Goal: Information Seeking & Learning: Check status

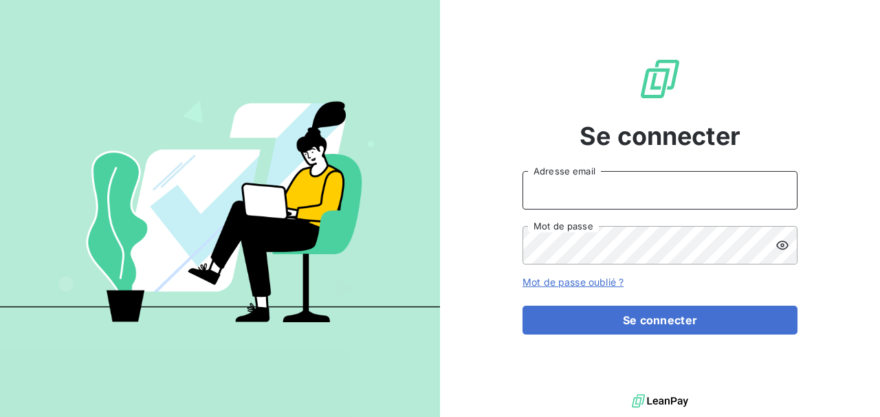
type input "[EMAIL_ADDRESS][DOMAIN_NAME]"
click at [567, 180] on input "[EMAIL_ADDRESS][DOMAIN_NAME]" at bounding box center [660, 190] width 275 height 39
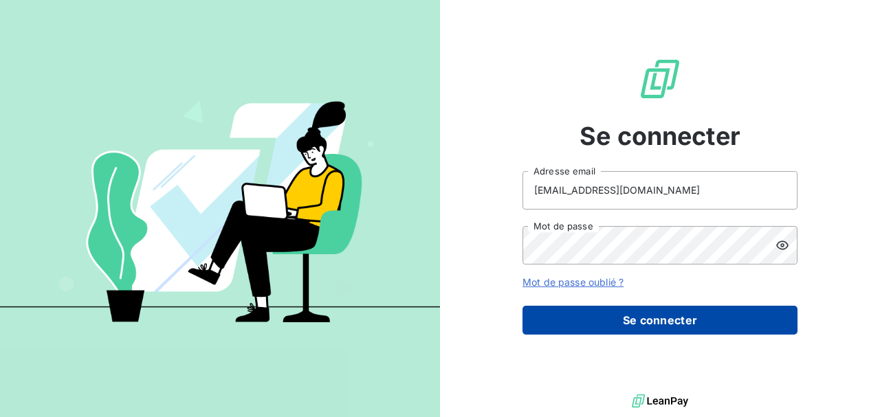
click at [717, 319] on button "Se connecter" at bounding box center [660, 320] width 275 height 29
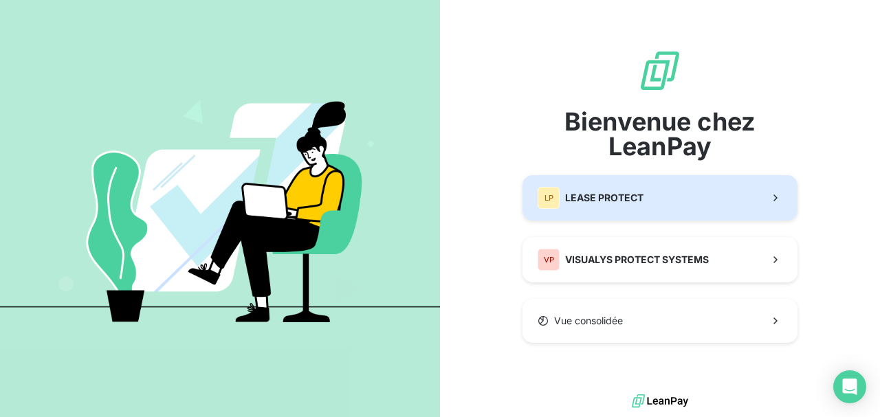
click at [609, 209] on button "LP LEASE PROTECT" at bounding box center [660, 197] width 275 height 45
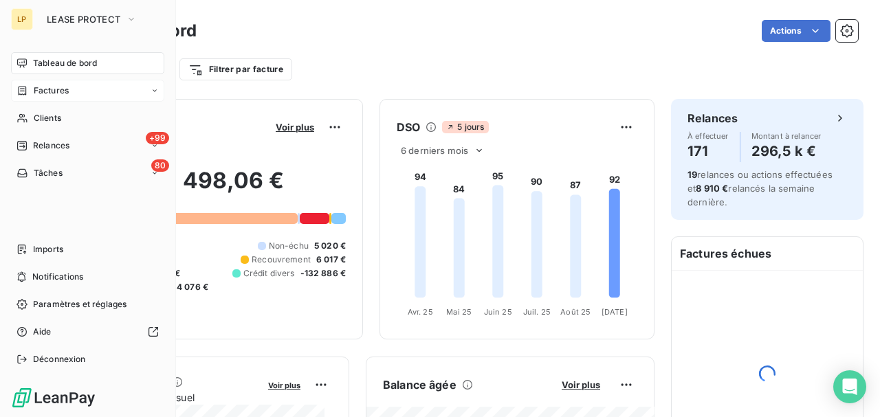
click at [29, 91] on div "Factures" at bounding box center [43, 91] width 52 height 12
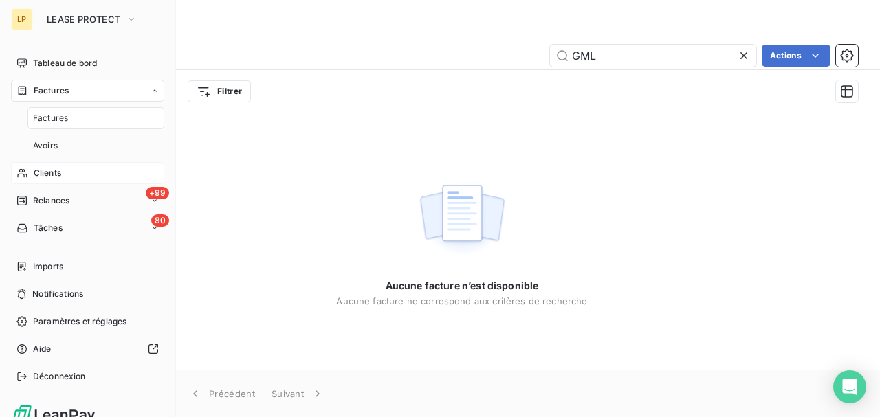
click at [65, 177] on div "Clients" at bounding box center [87, 173] width 153 height 22
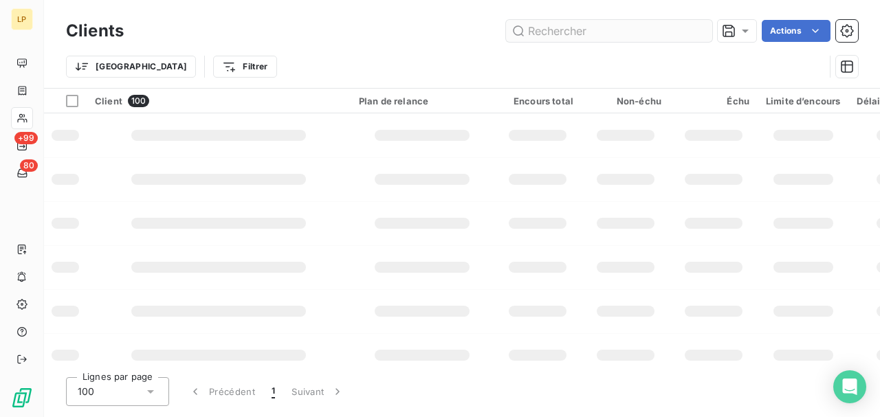
click at [681, 29] on input "text" at bounding box center [609, 31] width 206 height 22
type input "luna eurl"
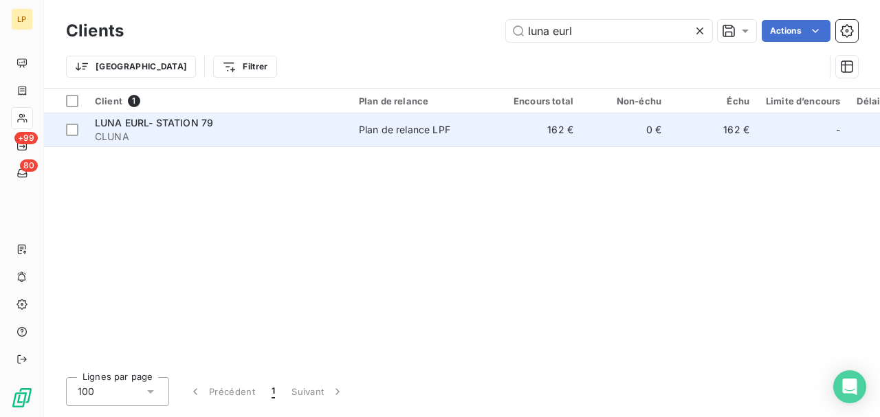
click at [662, 131] on td "0 €" at bounding box center [626, 129] width 88 height 33
click at [231, 132] on span "CLUNA" at bounding box center [219, 137] width 248 height 14
click at [373, 134] on div "Plan de relance LPF" at bounding box center [404, 130] width 91 height 14
click at [155, 126] on span "LUNA EURL- STATION 79" at bounding box center [154, 123] width 118 height 12
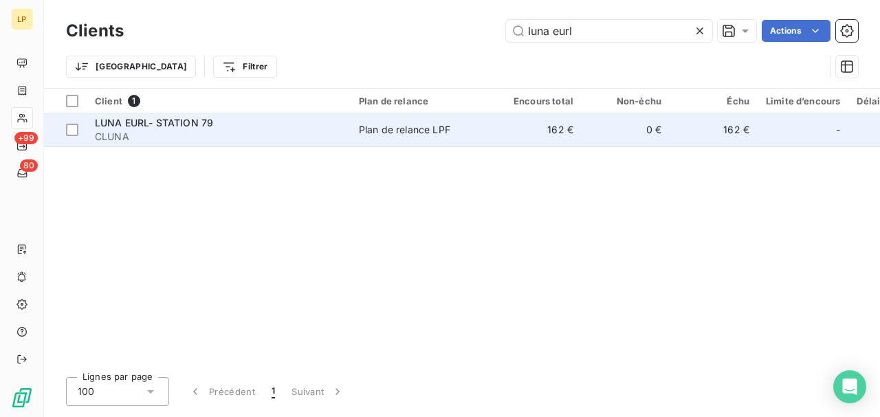
click at [586, 133] on td "0 €" at bounding box center [626, 129] width 88 height 33
click at [316, 124] on div "LUNA EURL- STATION 79" at bounding box center [219, 123] width 248 height 14
click at [113, 114] on td "LUNA EURL- STATION 79 CLUNA" at bounding box center [219, 129] width 264 height 33
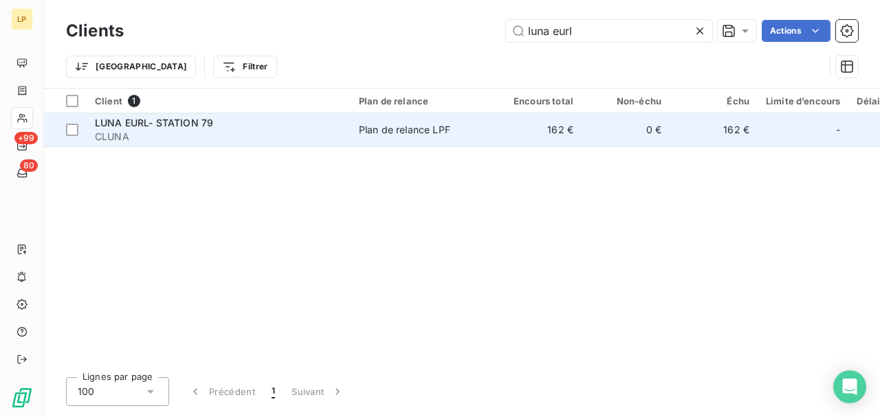
click at [111, 124] on span "LUNA EURL- STATION 79" at bounding box center [154, 123] width 118 height 12
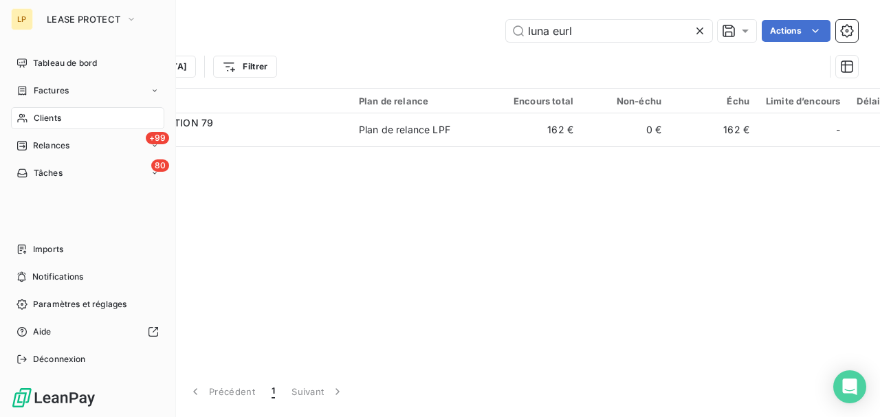
click at [25, 117] on icon at bounding box center [23, 118] width 12 height 11
click at [39, 79] on nav "Tableau de bord Factures Clients +99 Relances 80 Tâches" at bounding box center [87, 118] width 153 height 132
click at [44, 67] on span "Tableau de bord" at bounding box center [65, 63] width 64 height 12
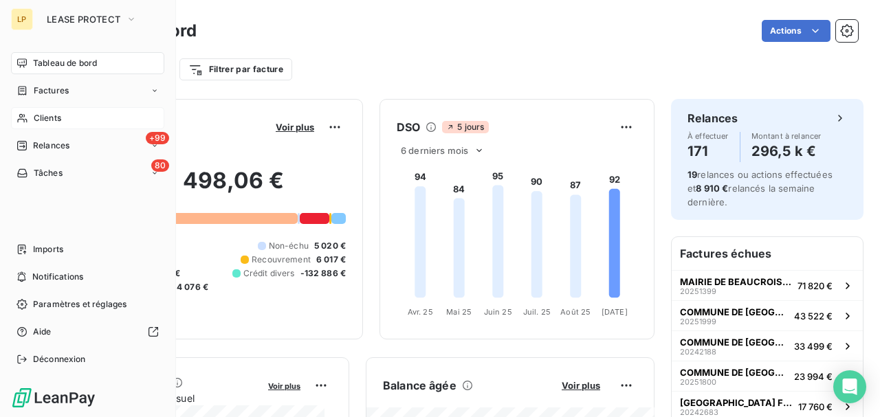
click at [51, 114] on span "Clients" at bounding box center [48, 118] width 28 height 12
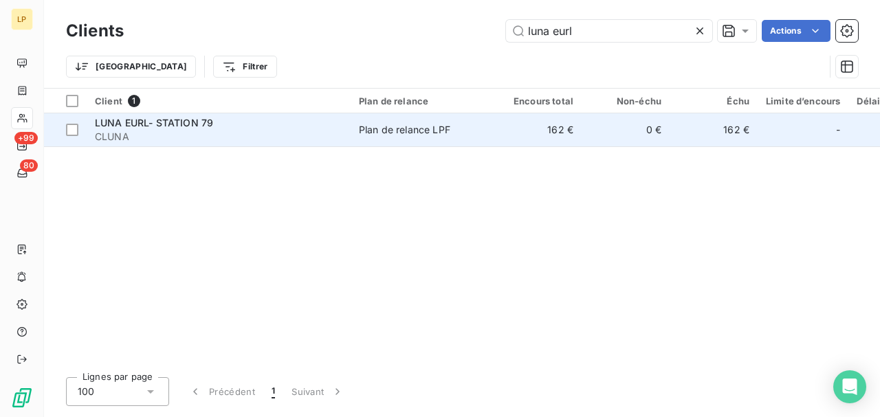
click at [570, 133] on td "162 €" at bounding box center [538, 129] width 88 height 33
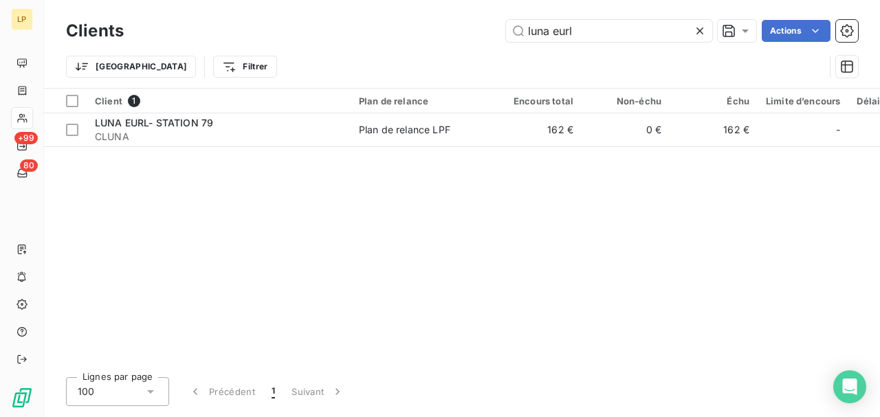
click at [700, 30] on icon at bounding box center [700, 31] width 7 height 7
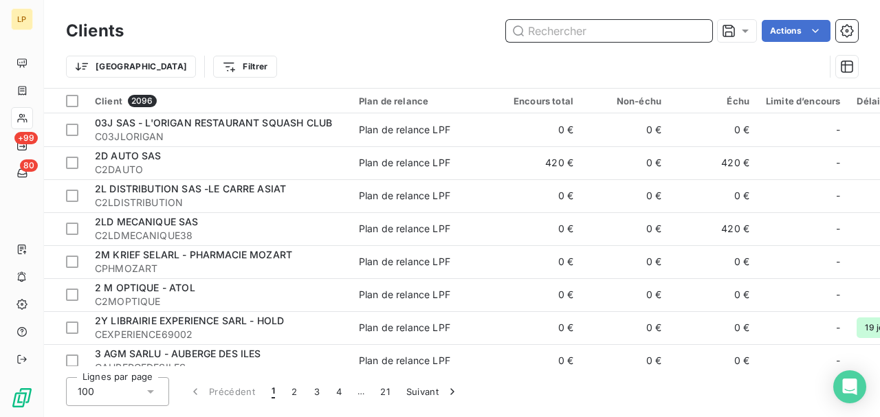
click at [555, 25] on input "text" at bounding box center [609, 31] width 206 height 22
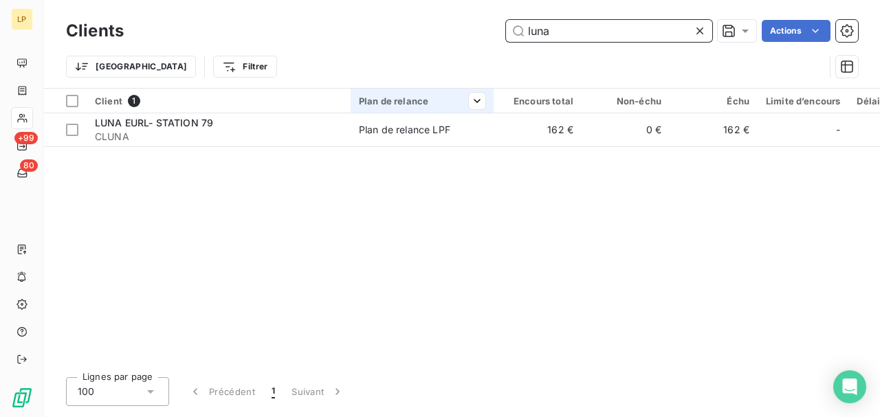
type input "luna"
click at [444, 100] on div "Plan de relance" at bounding box center [422, 101] width 127 height 11
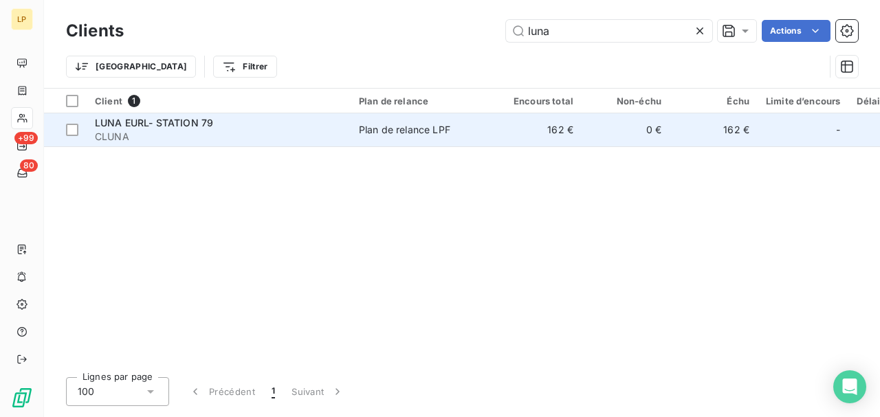
click at [441, 122] on td "Plan de relance LPF" at bounding box center [422, 129] width 143 height 33
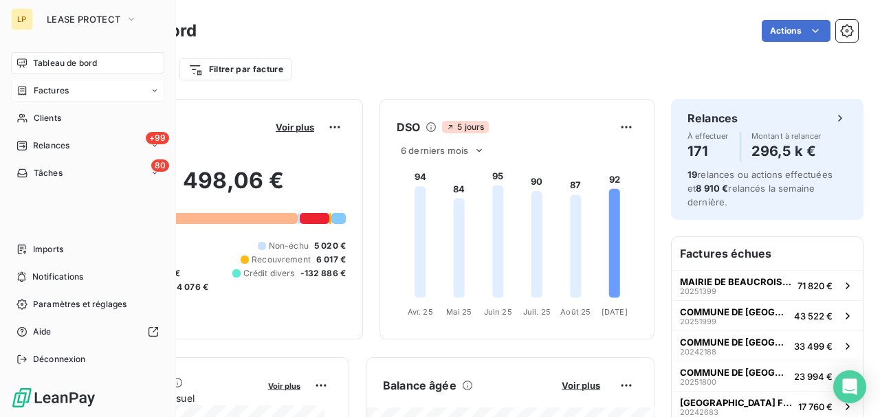
click at [34, 98] on div "Factures" at bounding box center [87, 91] width 153 height 22
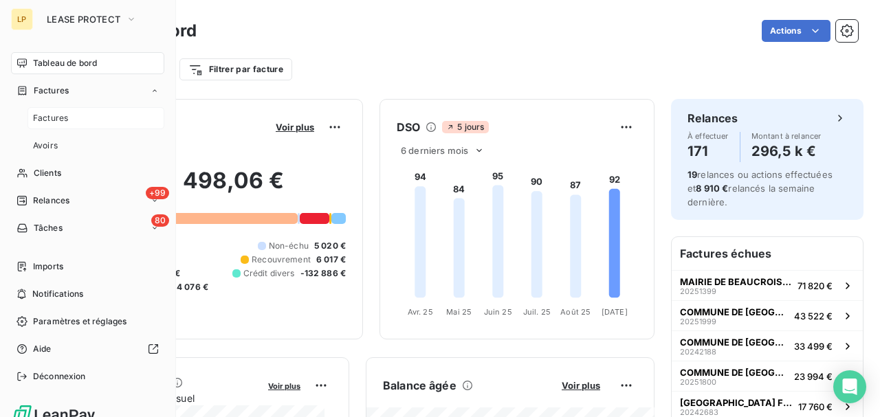
click at [44, 119] on span "Factures" at bounding box center [50, 118] width 35 height 12
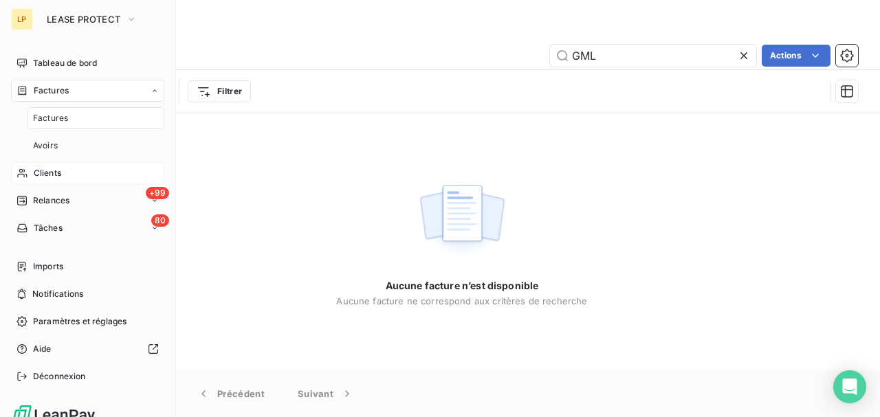
click at [53, 168] on span "Clients" at bounding box center [48, 173] width 28 height 12
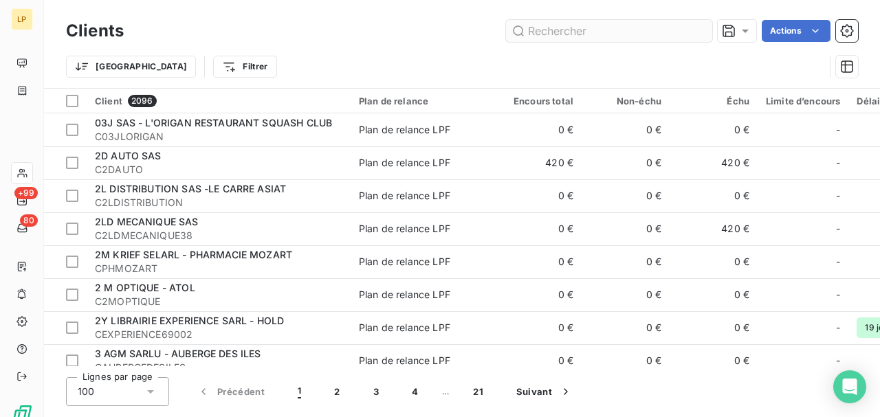
click at [572, 40] on input "text" at bounding box center [609, 31] width 206 height 22
click at [574, 33] on input "text" at bounding box center [609, 31] width 206 height 22
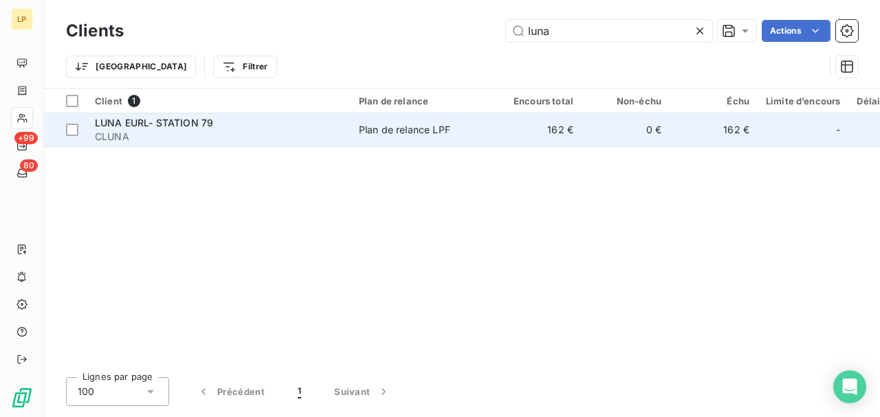
type input "luna"
click at [454, 129] on span "Plan de relance LPF" at bounding box center [422, 130] width 127 height 14
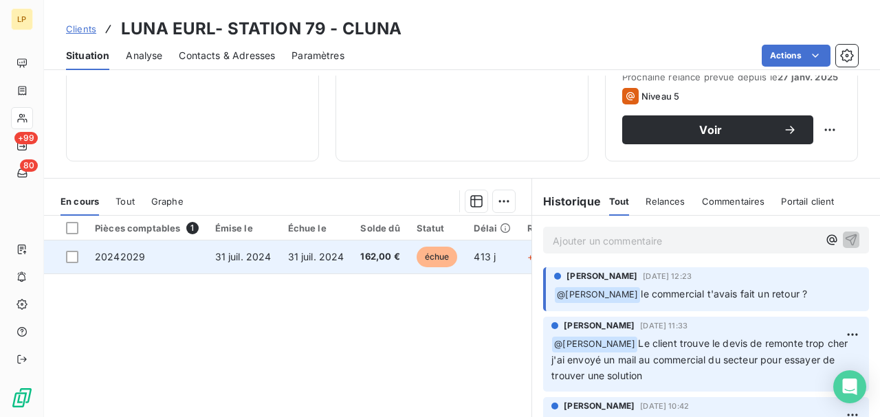
scroll to position [229, 0]
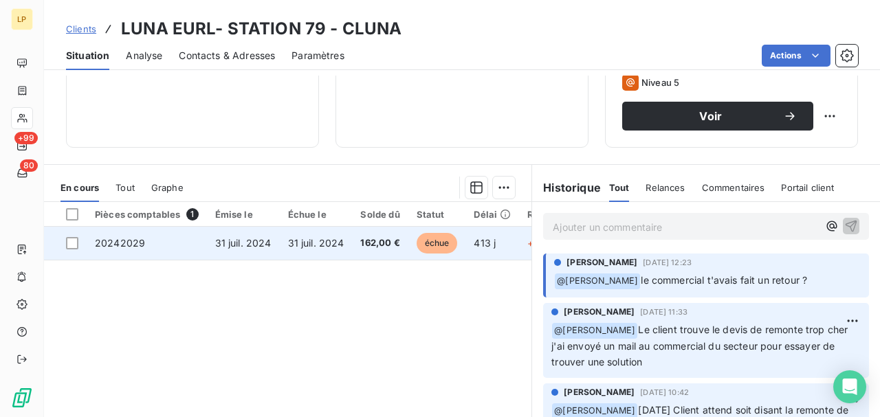
click at [304, 242] on span "31 juil. 2024" at bounding box center [316, 243] width 56 height 12
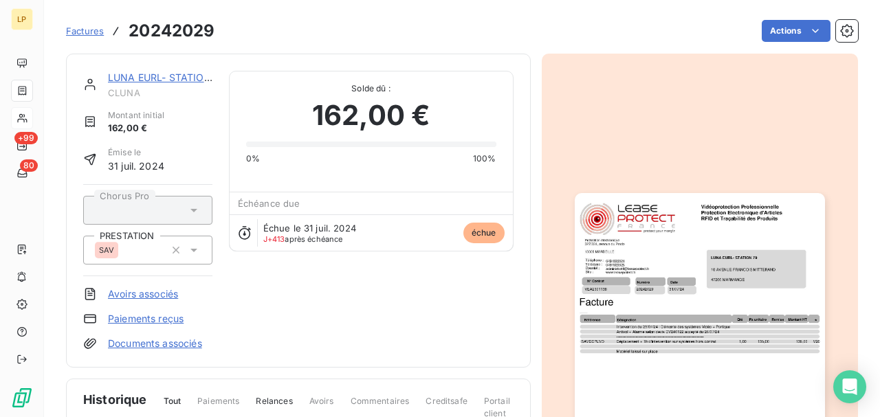
click at [656, 334] on img "button" at bounding box center [700, 369] width 250 height 353
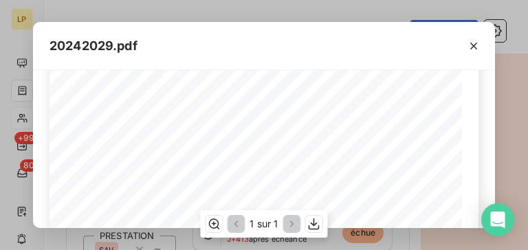
scroll to position [183, 0]
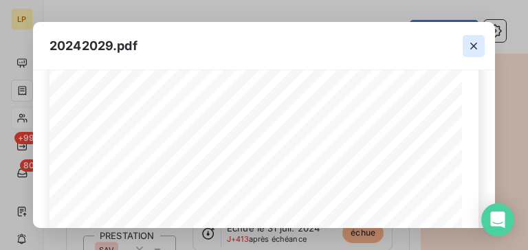
click at [481, 43] on button "button" at bounding box center [474, 46] width 22 height 22
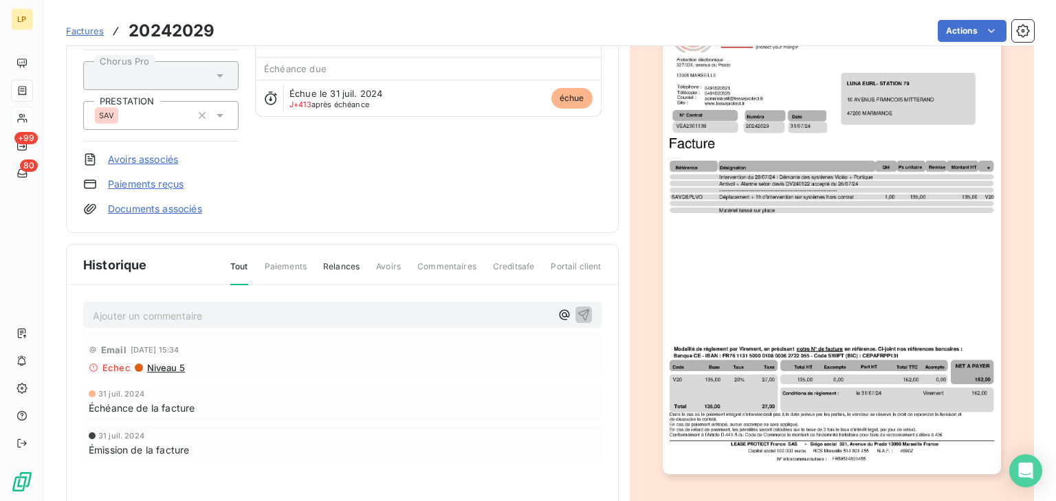
scroll to position [0, 0]
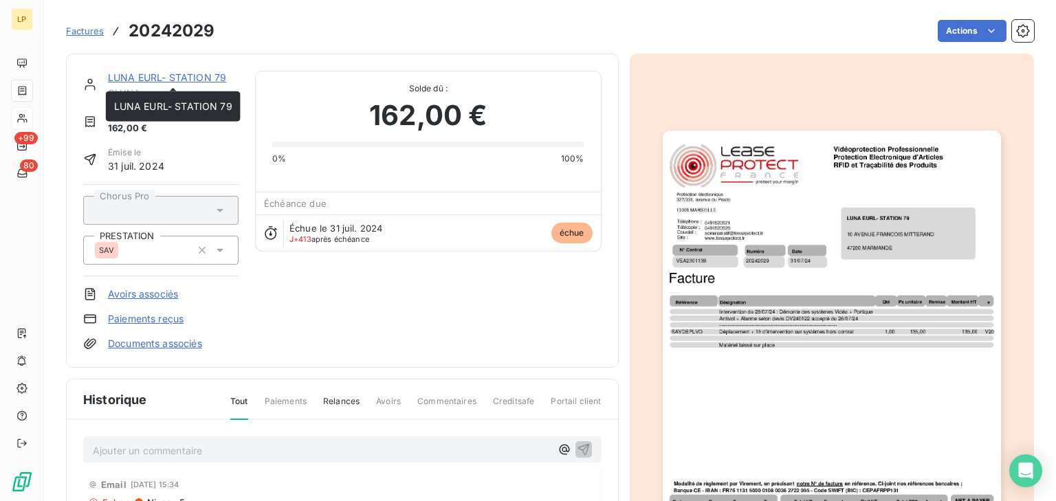
click at [179, 83] on link "LUNA EURL- STATION 79" at bounding box center [167, 78] width 118 height 12
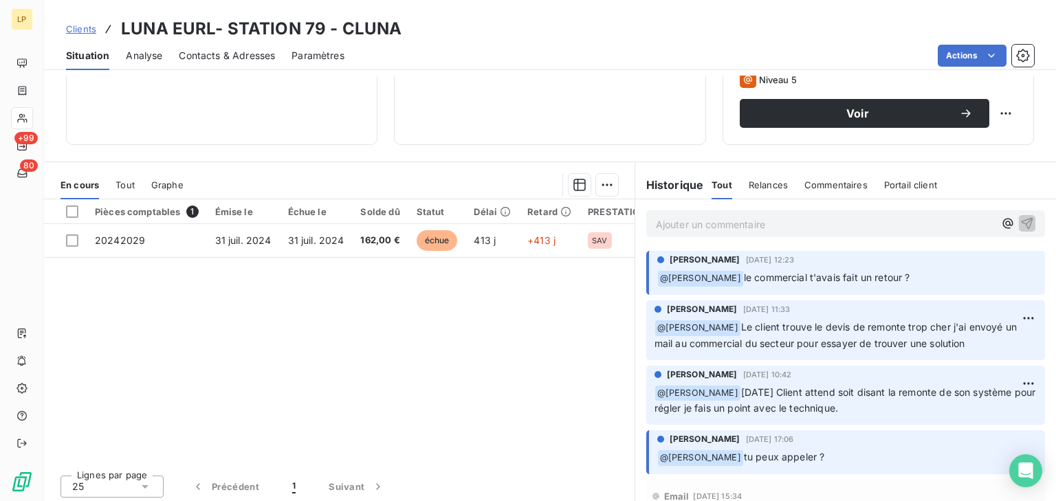
scroll to position [224, 0]
